Goal: Task Accomplishment & Management: Manage account settings

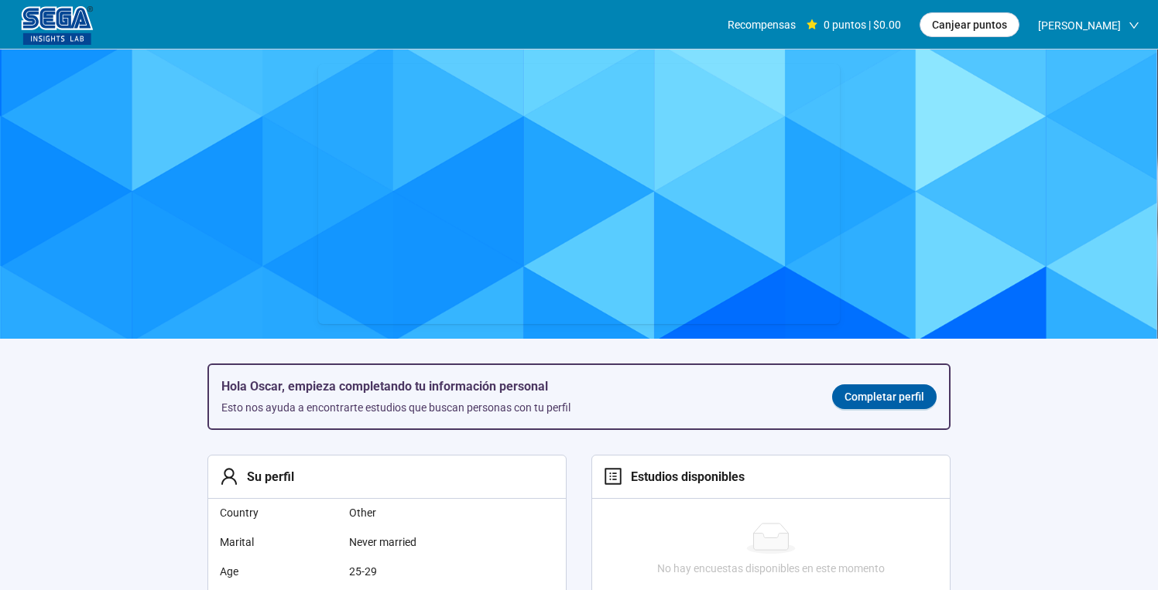
click at [1123, 20] on div "[PERSON_NAME]" at bounding box center [1088, 25] width 101 height 50
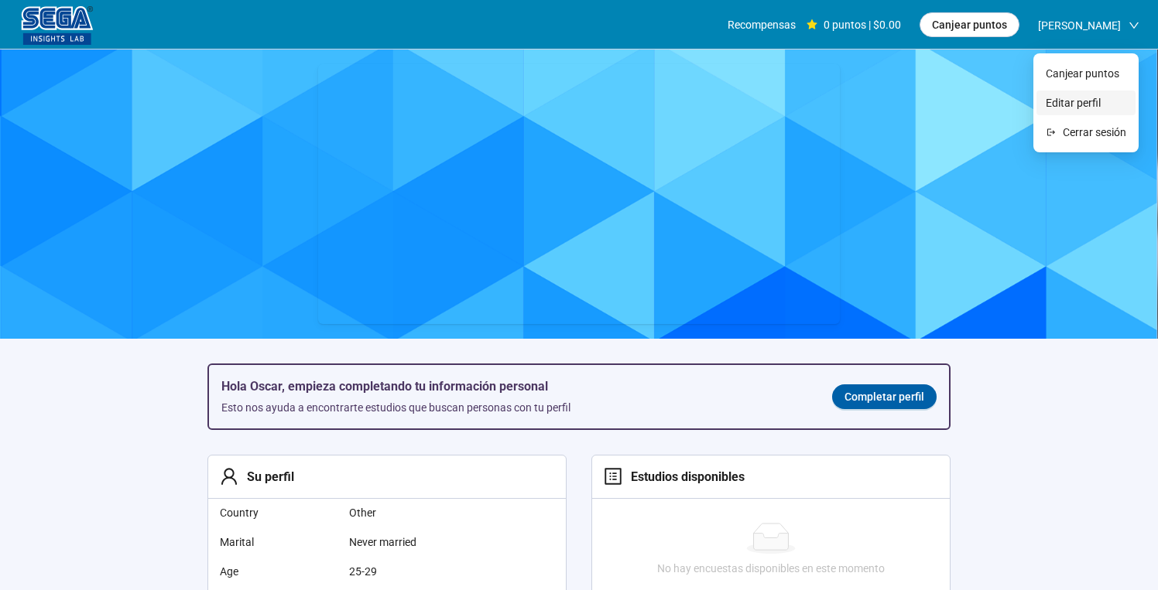
click at [1088, 101] on span "Editar perfil" at bounding box center [1085, 102] width 80 height 17
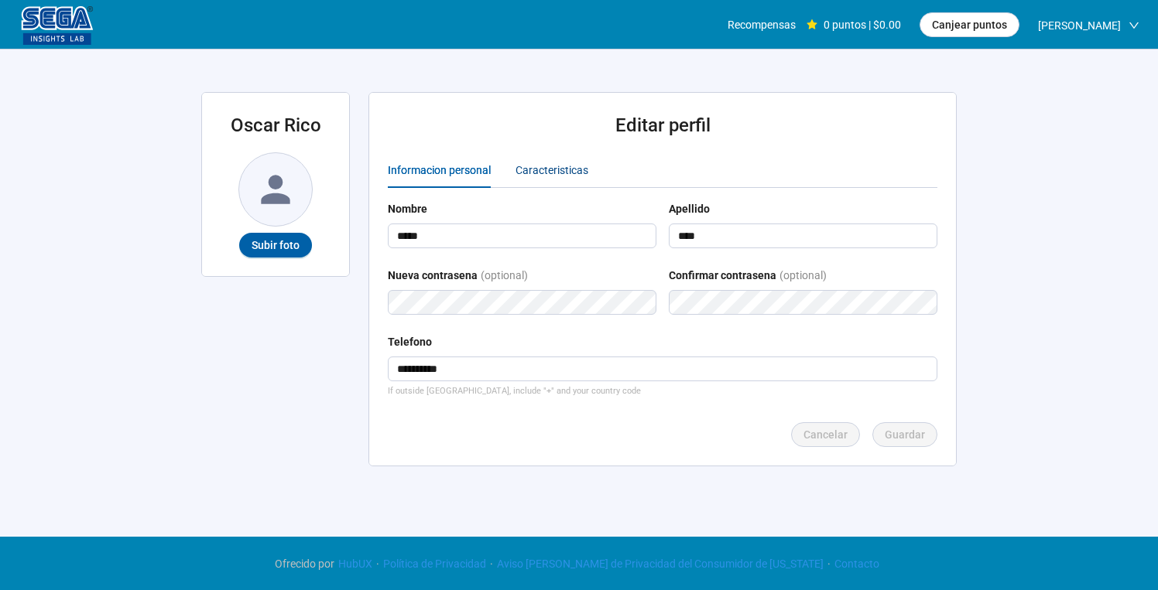
click at [545, 173] on div "Caracteristicas" at bounding box center [551, 170] width 73 height 17
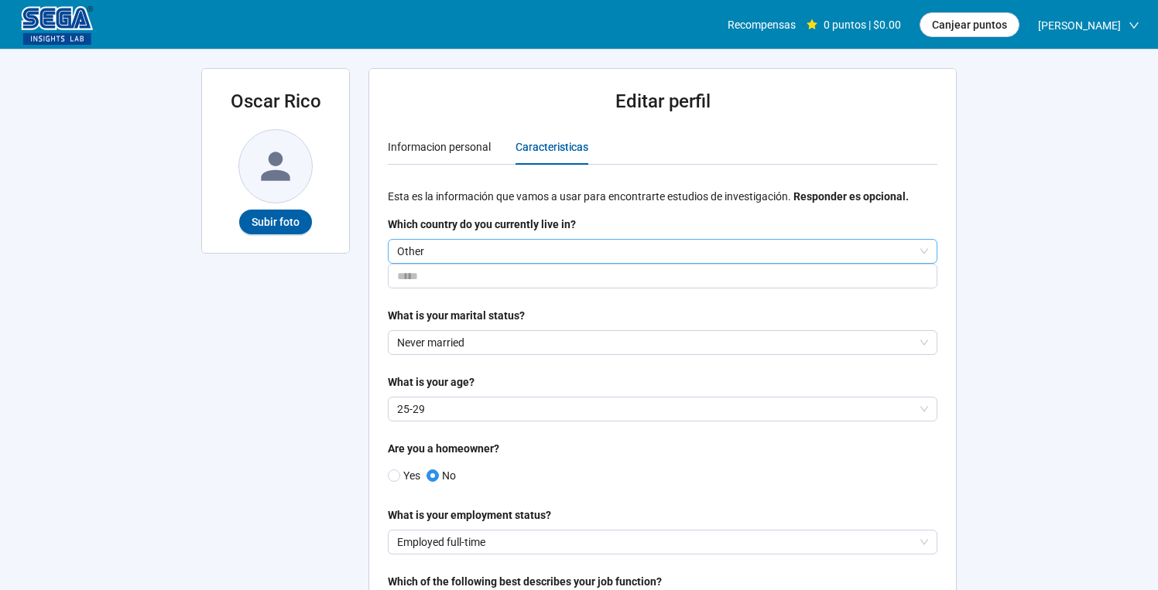
click at [544, 253] on p "Other" at bounding box center [655, 251] width 517 height 23
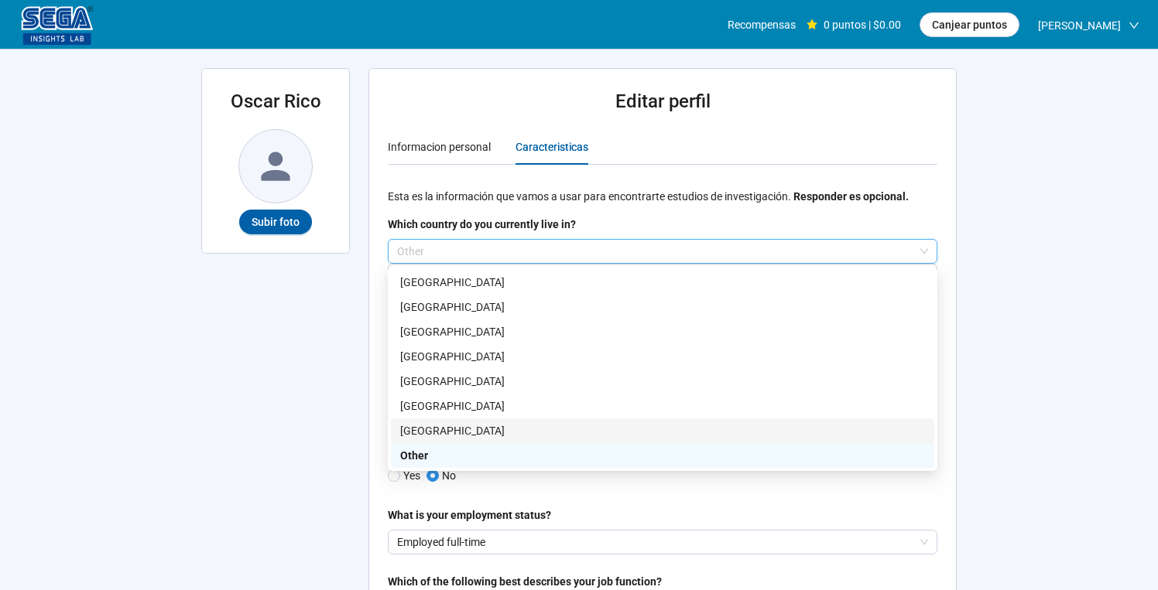
click at [429, 436] on p "[GEOGRAPHIC_DATA]" at bounding box center [662, 430] width 525 height 17
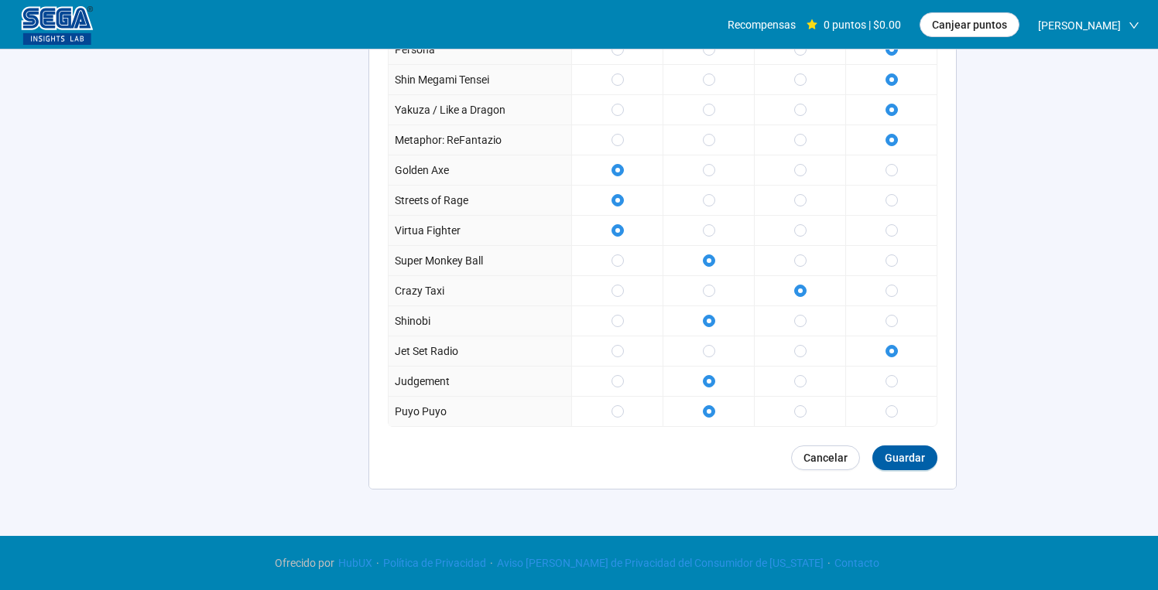
scroll to position [1785, 0]
click at [909, 464] on span "Guardar" at bounding box center [904, 458] width 40 height 17
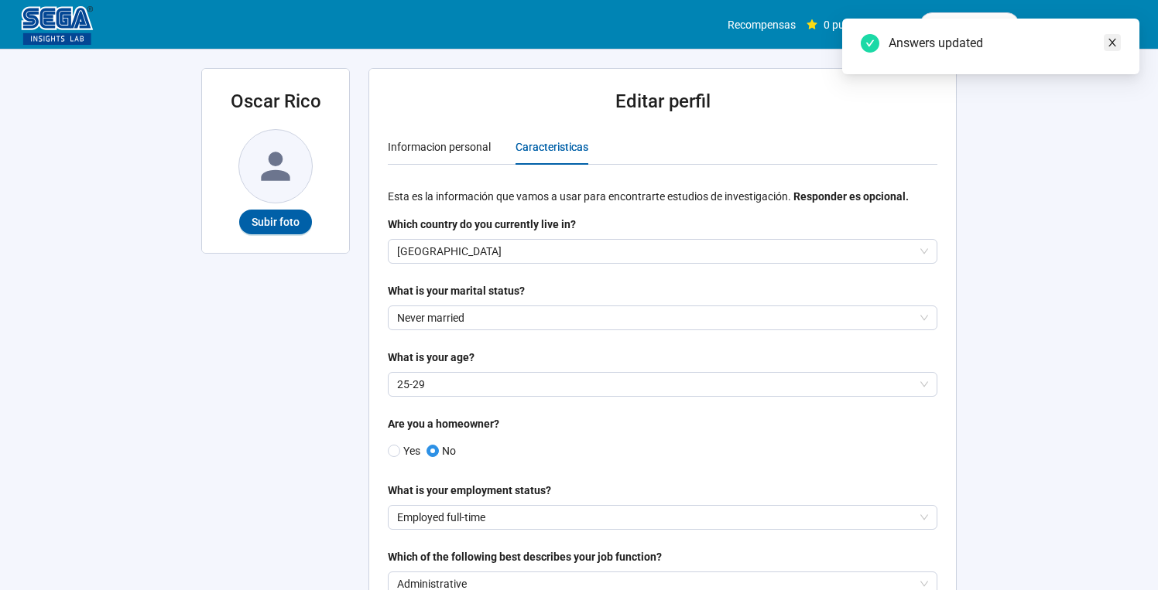
click at [1114, 44] on icon "close" at bounding box center [1111, 42] width 11 height 11
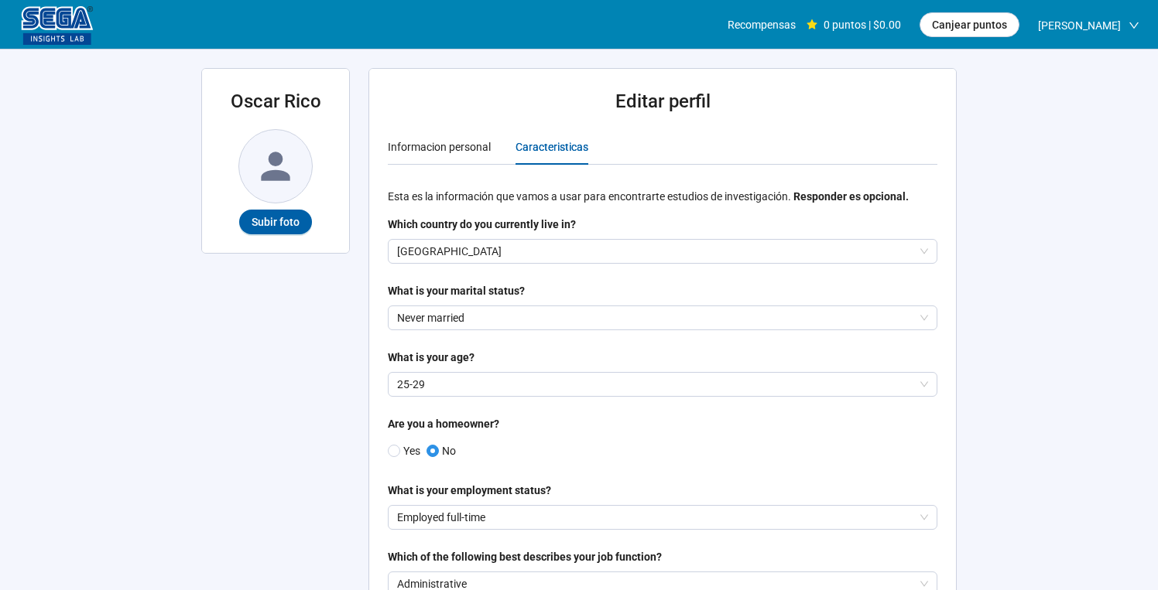
click at [52, 25] on img at bounding box center [57, 25] width 77 height 39
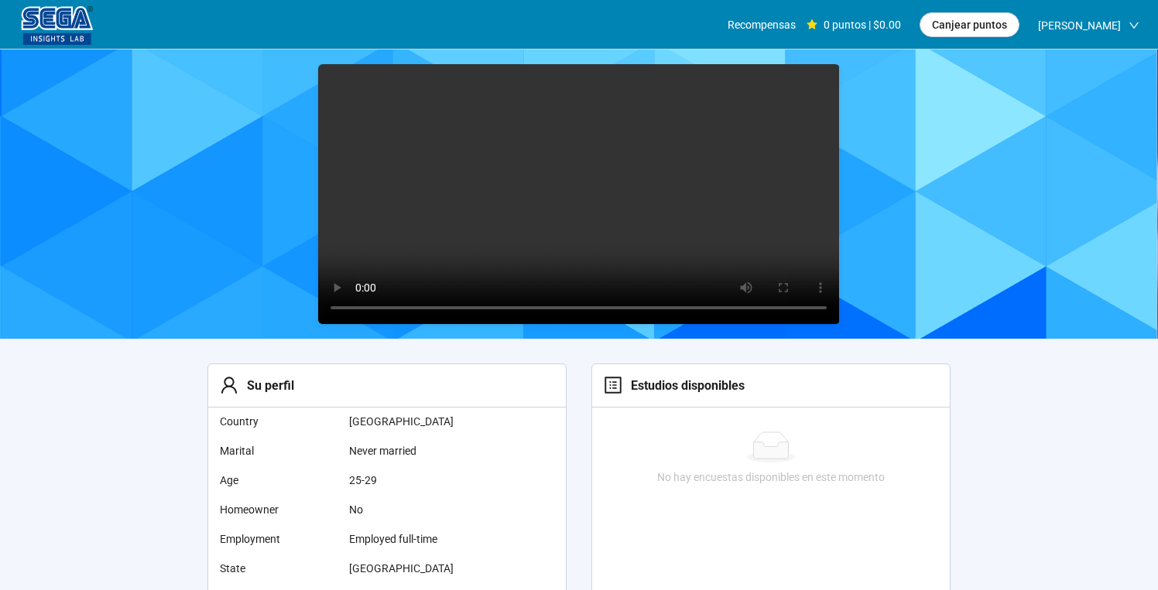
click at [572, 196] on video at bounding box center [578, 194] width 521 height 261
drag, startPoint x: 477, startPoint y: 309, endPoint x: 682, endPoint y: 323, distance: 204.7
click at [682, 323] on video at bounding box center [578, 194] width 521 height 261
drag, startPoint x: 682, startPoint y: 310, endPoint x: 719, endPoint y: 327, distance: 39.8
click at [719, 327] on div at bounding box center [579, 194] width 1158 height 289
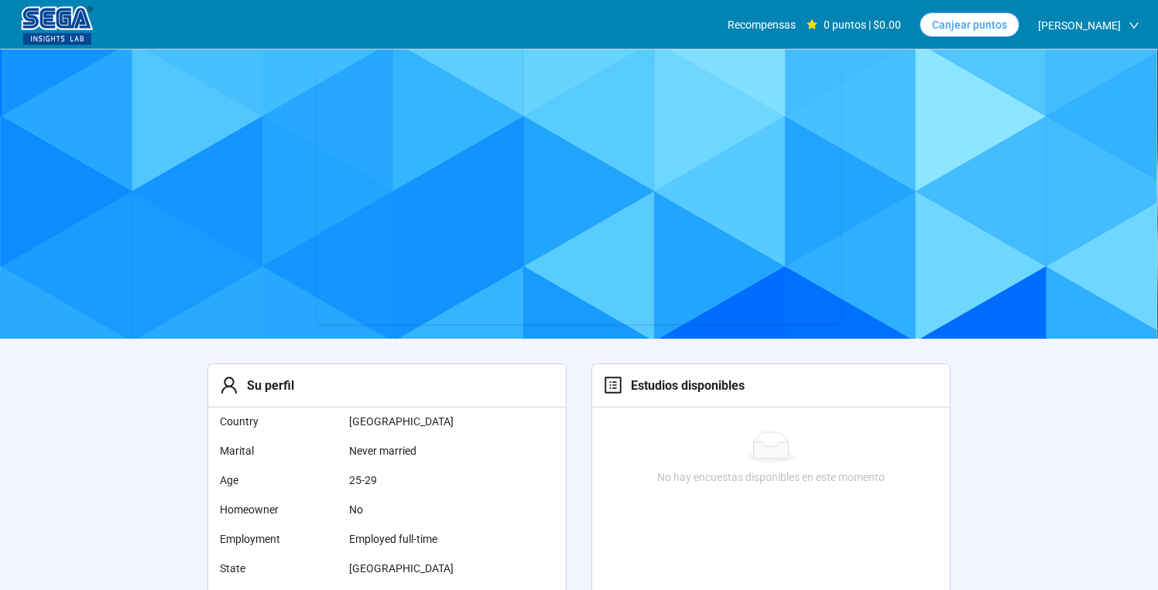
click at [973, 24] on span "Canjear puntos" at bounding box center [969, 24] width 75 height 17
